Goal: Obtain resource: Download file/media

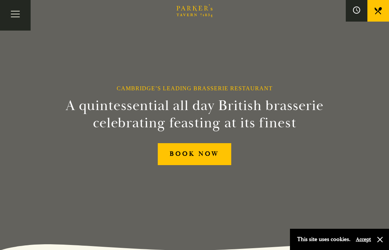
click at [17, 11] on button "Toggle navigation" at bounding box center [15, 15] width 31 height 31
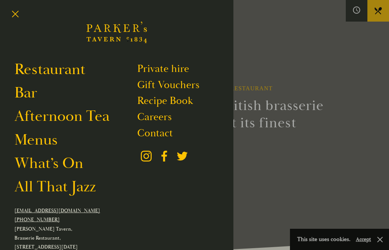
click at [50, 73] on link "Restaurant" at bounding box center [49, 69] width 71 height 19
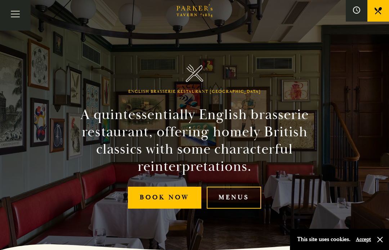
click at [20, 12] on button "Toggle navigation" at bounding box center [15, 15] width 31 height 31
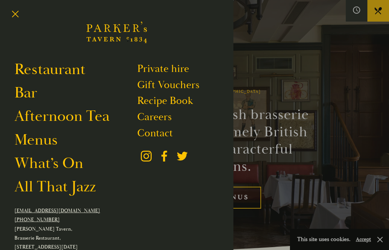
click at [43, 141] on link "Menus" at bounding box center [35, 139] width 43 height 19
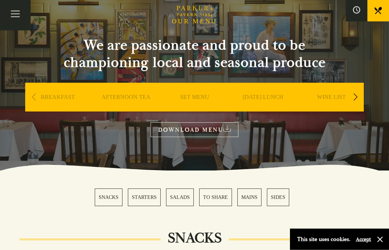
scroll to position [46, 0]
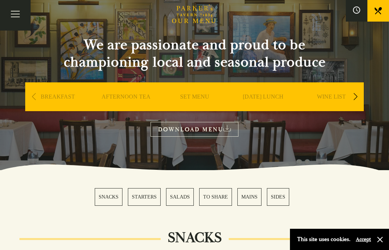
click at [202, 95] on link "SET MENU" at bounding box center [194, 107] width 29 height 29
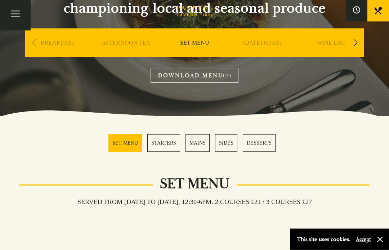
scroll to position [99, 0]
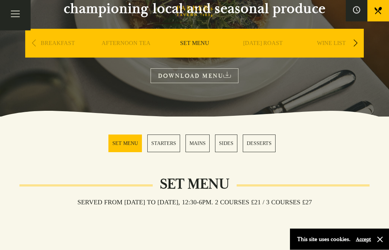
click at [352, 40] on div "Next slide" at bounding box center [355, 44] width 10 height 16
click at [263, 43] on link "WINE LIST" at bounding box center [263, 54] width 29 height 29
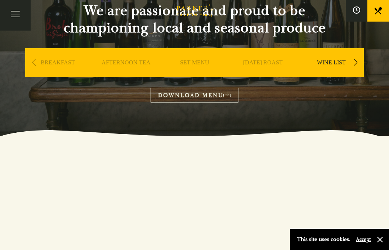
scroll to position [81, 0]
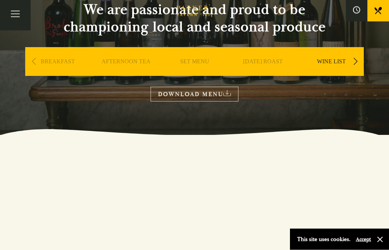
click at [229, 97] on link "DOWNLOAD MENU" at bounding box center [195, 94] width 88 height 15
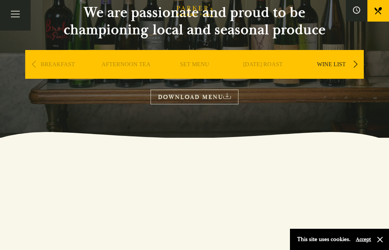
scroll to position [0, 0]
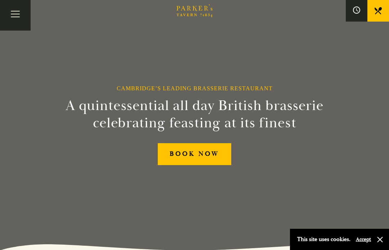
click at [3, 25] on button "Toggle navigation" at bounding box center [15, 15] width 31 height 31
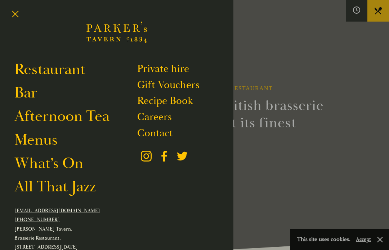
click at [23, 141] on link "Menus" at bounding box center [35, 139] width 43 height 19
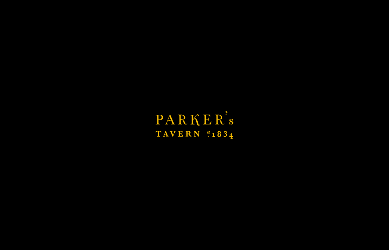
scroll to position [27, 0]
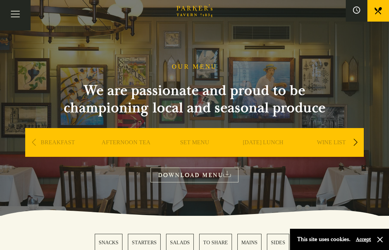
click at [356, 139] on div "Next slide" at bounding box center [355, 143] width 10 height 16
click at [355, 141] on div "Next slide" at bounding box center [355, 143] width 10 height 16
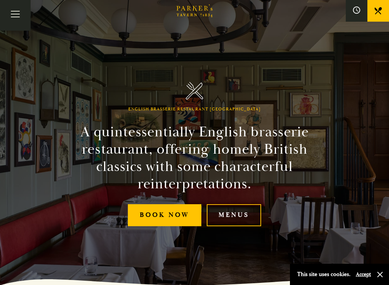
click at [24, 18] on button "Toggle navigation" at bounding box center [15, 15] width 31 height 31
